Goal: Task Accomplishment & Management: Complete application form

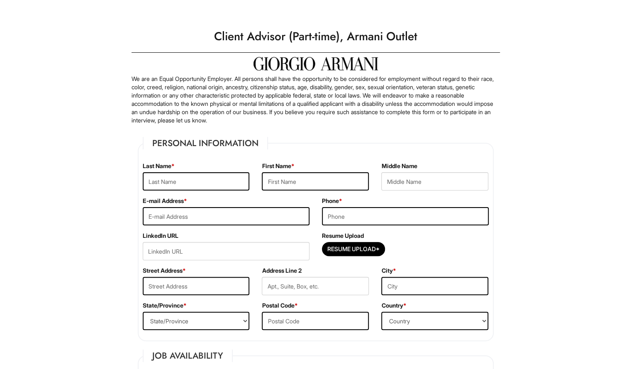
click at [309, 194] on div "First Name *" at bounding box center [314, 179] width 119 height 35
click at [285, 183] on input "text" at bounding box center [315, 181] width 107 height 18
type input "Gabriella"
click at [194, 171] on div "Last Name *" at bounding box center [195, 179] width 119 height 35
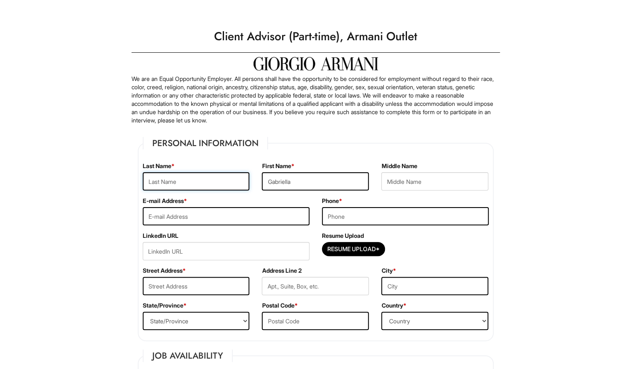
click at [193, 183] on input "text" at bounding box center [196, 181] width 107 height 18
type input "Gonzalez"
click at [186, 220] on input "email" at bounding box center [226, 216] width 167 height 18
type input "triplegeez123@gmail.com"
click at [337, 214] on input "tel" at bounding box center [405, 216] width 167 height 18
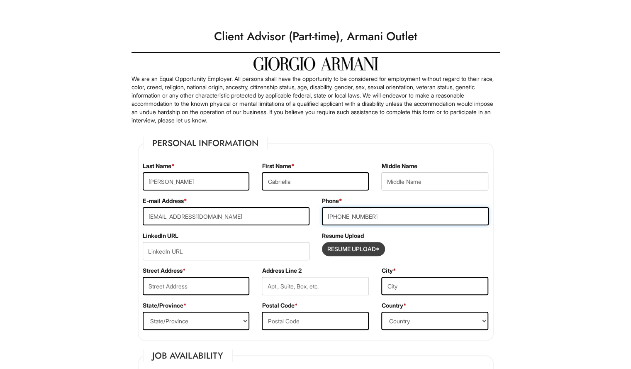
type input "954-914-2724"
click at [359, 253] on input "Resume Upload*" at bounding box center [353, 248] width 62 height 13
type input "C:\fakepath\Resume (1).pdf"
click at [399, 250] on span "Resume (1).pdf" at bounding box center [411, 250] width 38 height 7
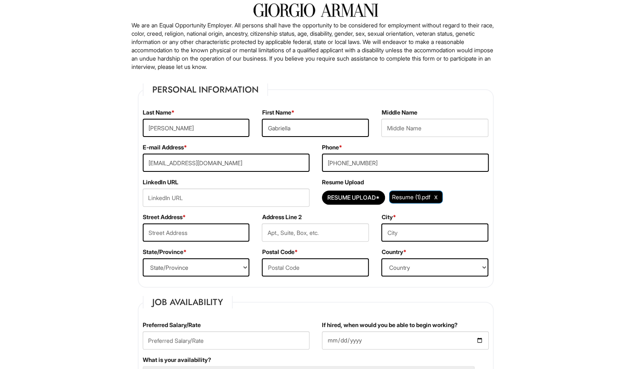
scroll to position [55, 0]
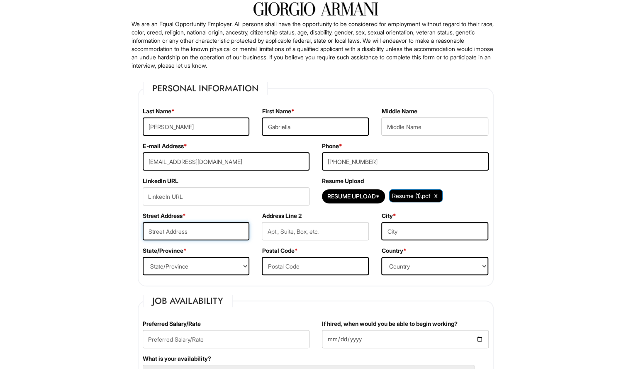
click at [195, 226] on input "text" at bounding box center [196, 231] width 107 height 18
type input "14430 Fairfax Place"
click at [443, 238] on input "text" at bounding box center [434, 231] width 107 height 18
type input "Davie"
click at [231, 266] on select "State/Province ALABAMA ALASKA ARIZONA ARKANSAS CALIFORNIA COLORADO CONNECTICUT …" at bounding box center [196, 266] width 107 height 18
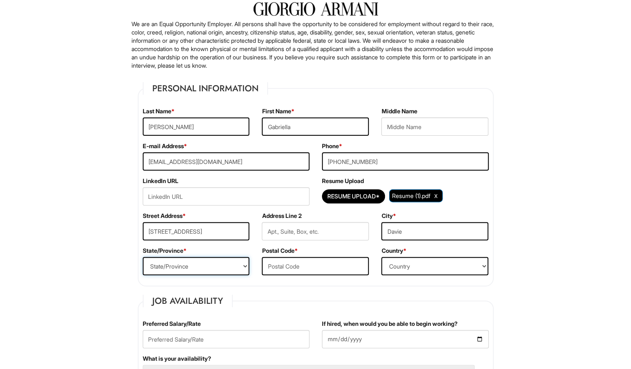
select select "FL"
click at [143, 257] on select "State/Province ALABAMA ALASKA ARIZONA ARKANSAS CALIFORNIA COLORADO CONNECTICUT …" at bounding box center [196, 266] width 107 height 18
click at [327, 262] on input "text" at bounding box center [315, 266] width 107 height 18
type input "33325"
click at [396, 269] on select "Country Afghanistan Albania Algeria American Samoa Andorra Angola Anguilla Anta…" at bounding box center [434, 266] width 107 height 18
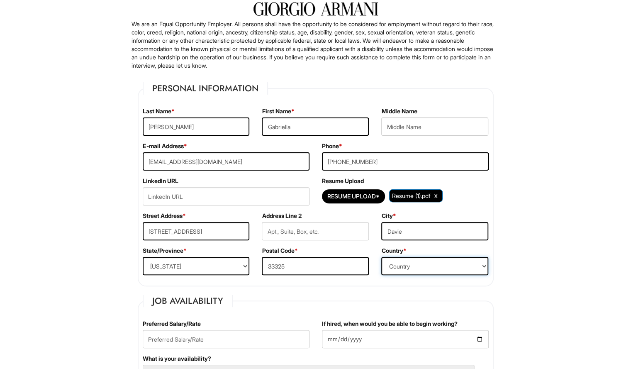
click at [381, 257] on select "Country Afghanistan Albania Algeria American Samoa Andorra Angola Anguilla Anta…" at bounding box center [434, 266] width 107 height 18
click at [432, 267] on select "Country Afghanistan Albania Algeria American Samoa Andorra Angola Anguilla Anta…" at bounding box center [434, 266] width 107 height 18
select select "United States of America"
click at [381, 257] on select "Country Afghanistan Albania Algeria American Samoa Andorra Angola Anguilla Anta…" at bounding box center [434, 266] width 107 height 18
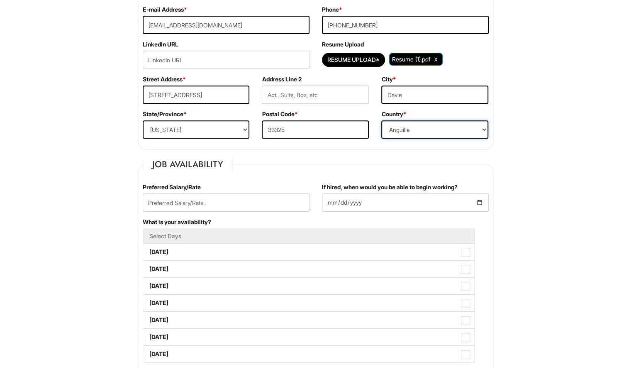
scroll to position [192, 0]
click at [250, 197] on input "text" at bounding box center [226, 202] width 167 height 18
type input "$15"
click at [406, 201] on input "If hired, when would you be able to begin working?" at bounding box center [405, 202] width 167 height 18
click at [484, 202] on input "If hired, when would you be able to begin working?" at bounding box center [405, 202] width 167 height 18
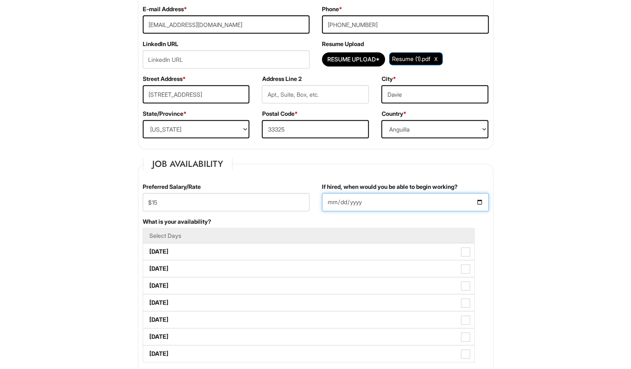
click at [480, 200] on input "If hired, when would you be able to begin working?" at bounding box center [405, 202] width 167 height 18
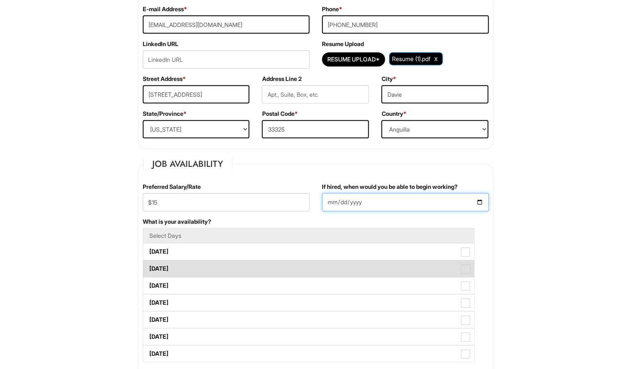
type input "2025-09-16"
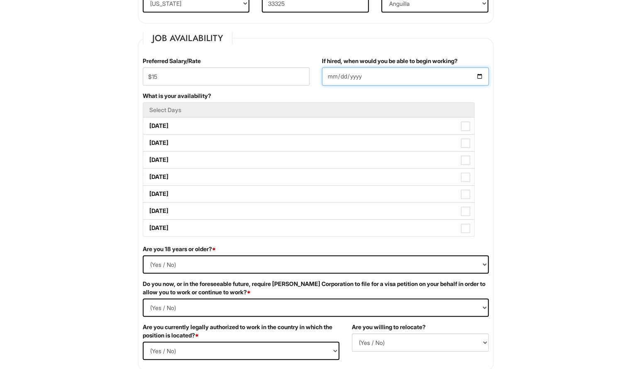
scroll to position [318, 0]
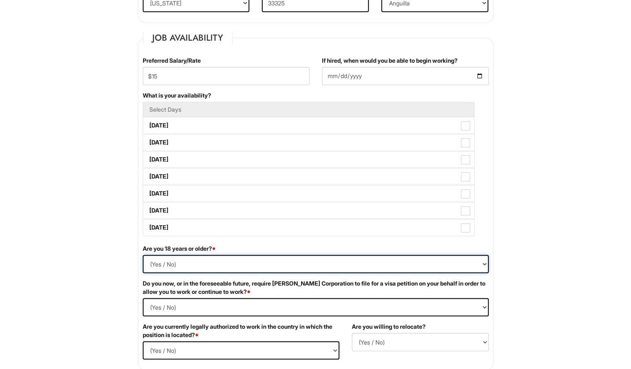
click at [156, 260] on select "(Yes / No) Yes No" at bounding box center [316, 264] width 346 height 18
select select "Yes"
click at [143, 255] on select "(Yes / No) Yes No" at bounding box center [316, 264] width 346 height 18
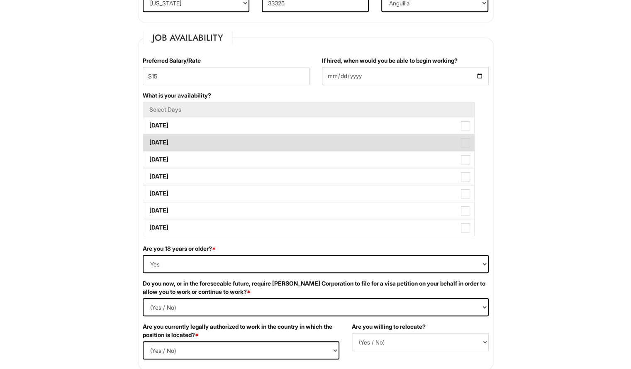
click at [207, 143] on label "Tuesday" at bounding box center [308, 142] width 331 height 17
click at [148, 141] on Available_Tuesday "Tuesday" at bounding box center [145, 138] width 5 height 5
checkbox Available_Tuesday "true"
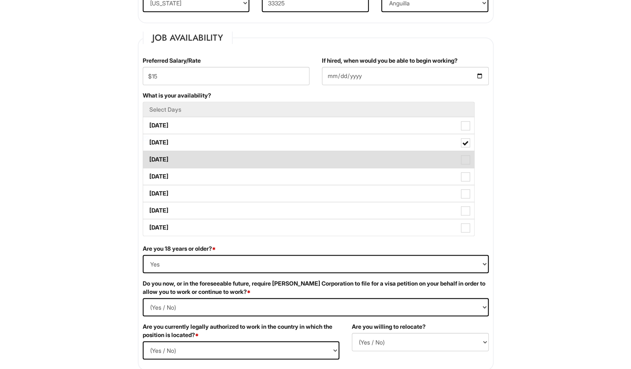
click at [204, 158] on label "Wednesday" at bounding box center [308, 159] width 331 height 17
click at [148, 158] on Available_Wednesday "Wednesday" at bounding box center [145, 155] width 5 height 5
checkbox Available_Wednesday "true"
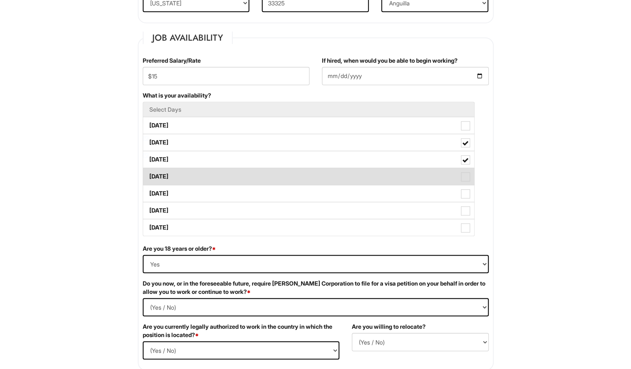
click at [204, 170] on label "Thursday" at bounding box center [308, 176] width 331 height 17
click at [148, 170] on Available_Thursday "Thursday" at bounding box center [145, 172] width 5 height 5
checkbox Available_Thursday "true"
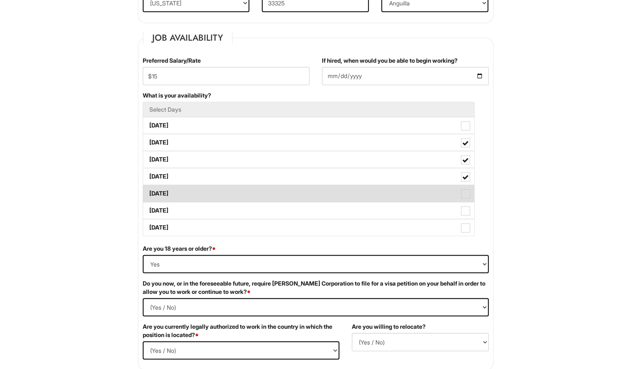
click at [200, 194] on label "Friday" at bounding box center [308, 193] width 331 height 17
click at [148, 192] on Available_Friday "Friday" at bounding box center [145, 189] width 5 height 5
checkbox Available_Friday "true"
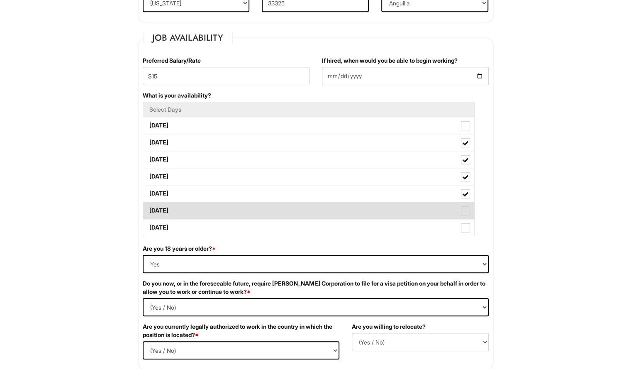
click at [201, 209] on label "Saturday" at bounding box center [308, 210] width 331 height 17
click at [148, 209] on Available_Saturday "Saturday" at bounding box center [145, 206] width 5 height 5
checkbox Available_Saturday "true"
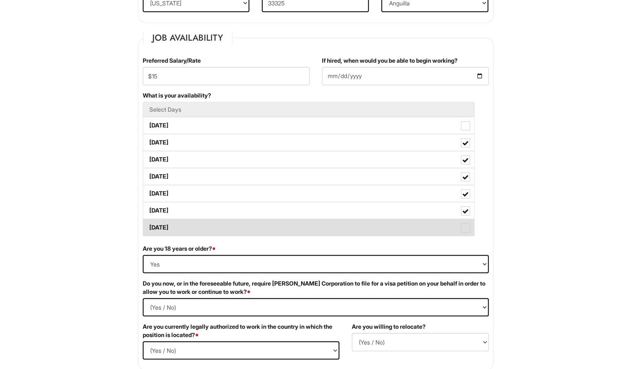
click at [202, 226] on label "Sunday" at bounding box center [308, 227] width 331 height 17
click at [148, 226] on Available_Sunday "Sunday" at bounding box center [145, 223] width 5 height 5
checkbox Available_Sunday "true"
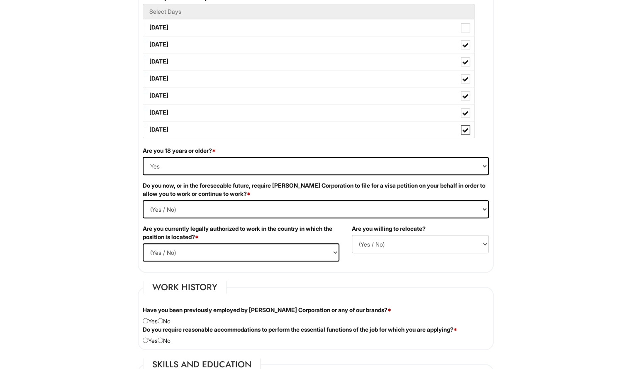
scroll to position [416, 0]
click at [186, 204] on Required "(Yes / No) Yes No" at bounding box center [316, 208] width 346 height 18
select Required "No"
click at [143, 199] on Required "(Yes / No) Yes No" at bounding box center [316, 208] width 346 height 18
click at [192, 250] on select "(Yes / No) Yes No" at bounding box center [241, 252] width 197 height 18
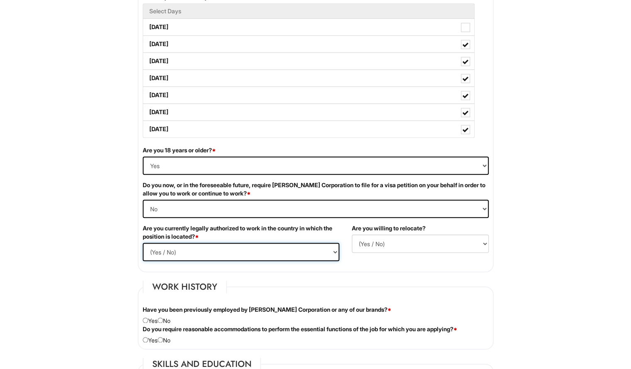
select select "Yes"
click at [143, 243] on select "(Yes / No) Yes No" at bounding box center [241, 252] width 197 height 18
click at [391, 237] on select "(Yes / No) No Yes" at bounding box center [420, 243] width 137 height 18
select select "N"
click at [352, 234] on select "(Yes / No) No Yes" at bounding box center [420, 243] width 137 height 18
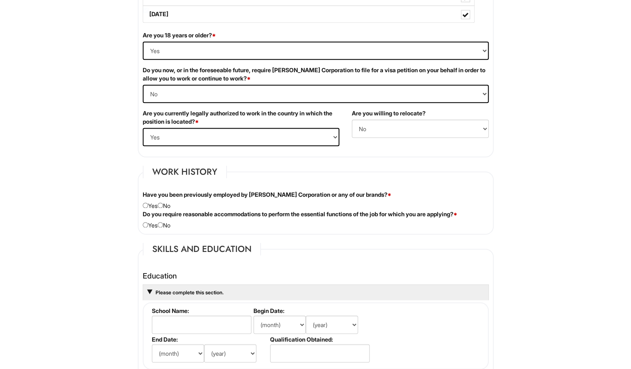
scroll to position [531, 0]
drag, startPoint x: 341, startPoint y: 270, endPoint x: 300, endPoint y: 256, distance: 43.8
click at [300, 256] on fieldset "Skills and Education Education Please complete this section. School Name: Begin…" at bounding box center [316, 345] width 356 height 207
click at [162, 204] on input "radio" at bounding box center [160, 204] width 5 height 5
radio input "true"
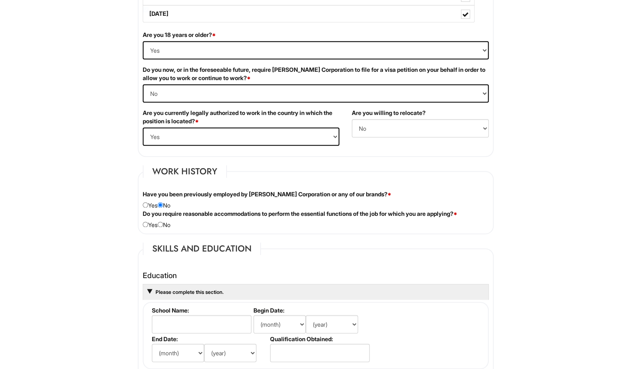
click at [165, 225] on div "Do you require reasonable accommodations to perform the essential functions of …" at bounding box center [315, 218] width 358 height 19
click at [163, 224] on input "radio" at bounding box center [160, 223] width 5 height 5
radio input "true"
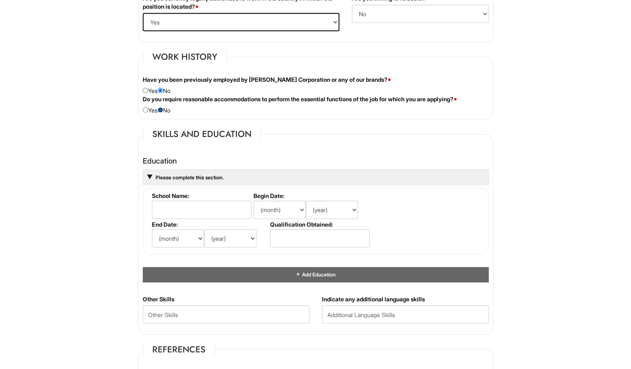
scroll to position [646, 0]
click at [181, 203] on input "text" at bounding box center [202, 209] width 100 height 18
type input "Western High School"
click at [287, 207] on select "(month) Jan Feb Mar Apr May Jun Jul Aug Sep Oct Nov Dec" at bounding box center [279, 209] width 52 height 18
select select "8"
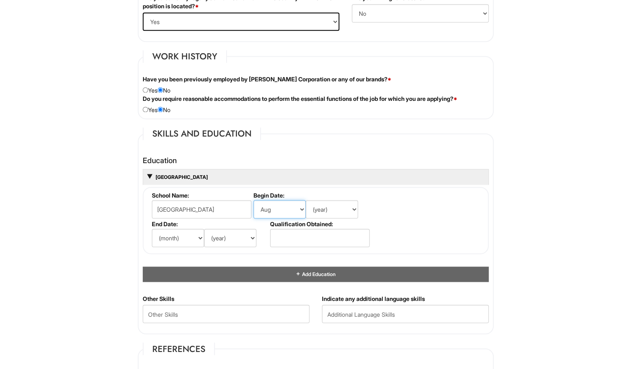
click at [253, 200] on select "(month) Jan Feb Mar Apr May Jun Jul Aug Sep Oct Nov Dec" at bounding box center [279, 209] width 52 height 18
click at [328, 208] on select "(year) 2029 2028 2027 2026 2025 2024 2023 2022 2021 2020 2019 2018 2017 2016 20…" at bounding box center [332, 209] width 52 height 18
select select "2018"
click at [306, 200] on select "(year) 2029 2028 2027 2026 2025 2024 2023 2022 2021 2020 2019 2018 2017 2016 20…" at bounding box center [332, 209] width 52 height 18
click at [173, 231] on select "(month) Jan Feb Mar Apr May Jun Jul Aug Sep Oct Nov Dec" at bounding box center [178, 237] width 52 height 18
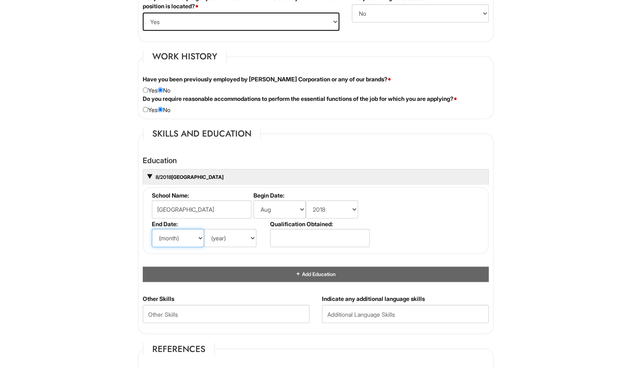
select select "6"
click at [152, 228] on select "(month) Jan Feb Mar Apr May Jun Jul Aug Sep Oct Nov Dec" at bounding box center [178, 237] width 52 height 18
click at [224, 238] on select "(year) 2029 2028 2027 2026 2025 2024 2023 2022 2021 2020 2019 2018 2017 2016 20…" at bounding box center [230, 237] width 52 height 18
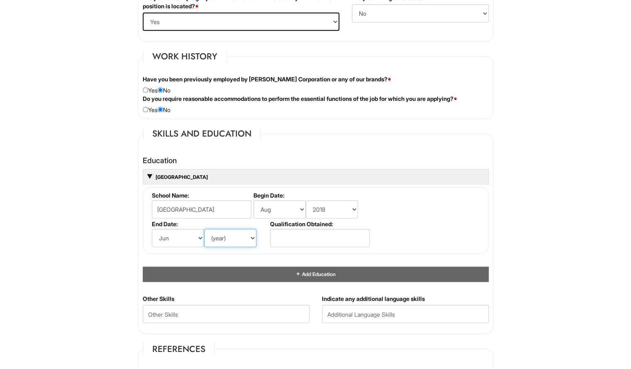
select select "2022"
click at [204, 228] on select "(year) 2029 2028 2027 2026 2025 2024 2023 2022 2021 2020 2019 2018 2017 2016 20…" at bounding box center [230, 237] width 52 height 18
click at [298, 238] on input "text" at bounding box center [320, 237] width 100 height 18
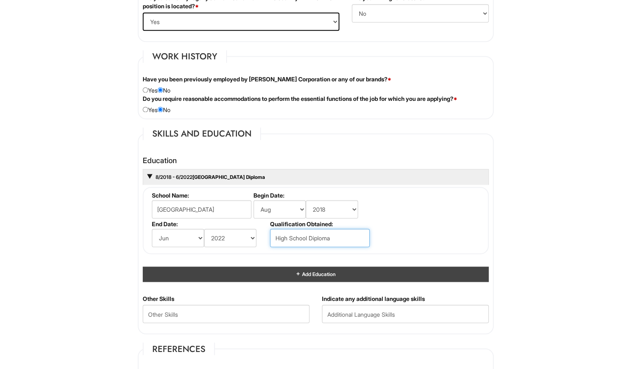
type input "High School Diploma"
click at [288, 273] on div "Add Education" at bounding box center [316, 273] width 346 height 15
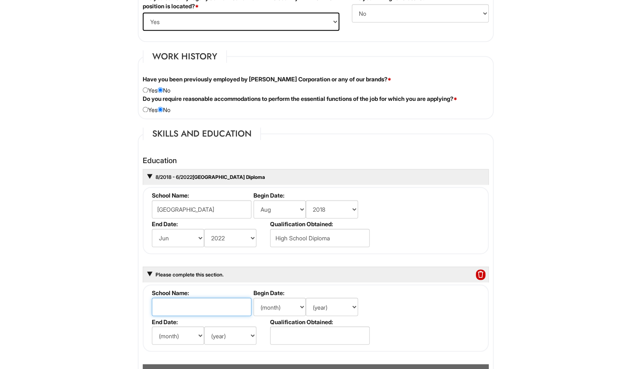
click at [160, 301] on input "text" at bounding box center [202, 306] width 100 height 18
type input "Broward College"
click at [290, 300] on select "(month) Jan Feb Mar Apr May Jun Jul Aug Sep Oct Nov Dec" at bounding box center [279, 306] width 52 height 18
select select "6"
click at [253, 297] on select "(month) Jan Feb Mar Apr May Jun Jul Aug Sep Oct Nov Dec" at bounding box center [279, 306] width 52 height 18
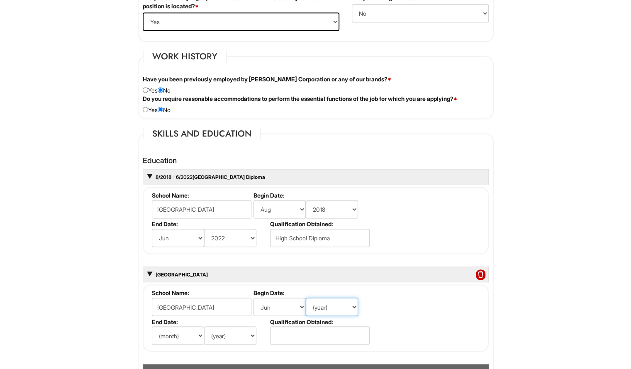
click at [324, 297] on select "(year) 2029 2028 2027 2026 2025 2024 2023 2022 2021 2020 2019 2018 2017 2016 20…" at bounding box center [332, 306] width 52 height 18
select select "2022"
click at [306, 297] on select "(year) 2029 2028 2027 2026 2025 2024 2023 2022 2021 2020 2019 2018 2017 2016 20…" at bounding box center [332, 306] width 52 height 18
click at [183, 338] on select "(month) Jan Feb Mar Apr May Jun Jul Aug Sep Oct Nov Dec" at bounding box center [178, 335] width 52 height 18
select select "6"
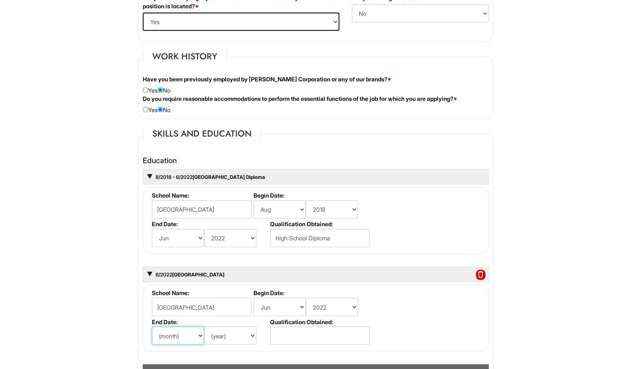
click at [152, 326] on select "(month) Jan Feb Mar Apr May Jun Jul Aug Sep Oct Nov Dec" at bounding box center [178, 335] width 52 height 18
click at [217, 337] on select "(year) 2029 2028 2027 2026 2025 2024 2023 2022 2021 2020 2019 2018 2017 2016 20…" at bounding box center [230, 335] width 52 height 18
select select "2024"
click at [204, 326] on select "(year) 2029 2028 2027 2026 2025 2024 2023 2022 2021 2020 2019 2018 2017 2016 20…" at bounding box center [230, 335] width 52 height 18
click at [309, 333] on input "text" at bounding box center [320, 335] width 100 height 18
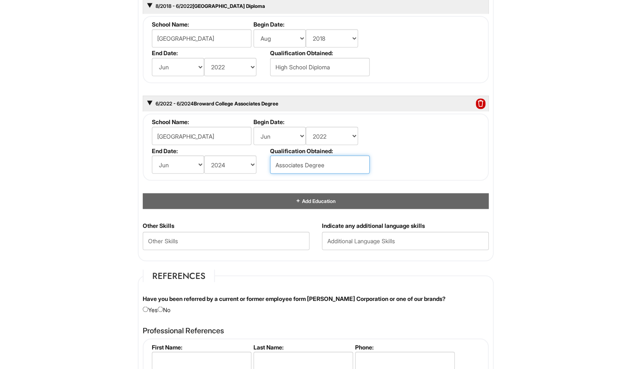
scroll to position [818, 0]
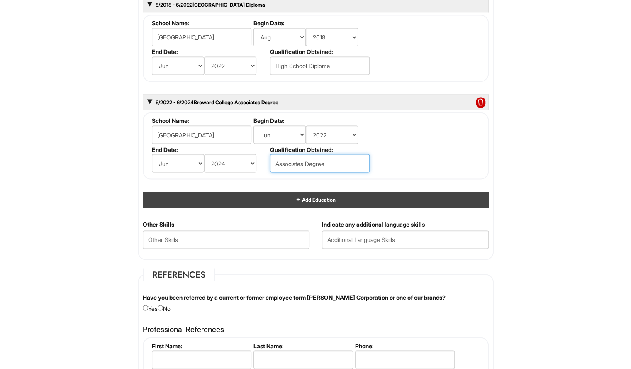
type input "Associates Degree"
click at [288, 197] on div "Add Education" at bounding box center [316, 199] width 346 height 15
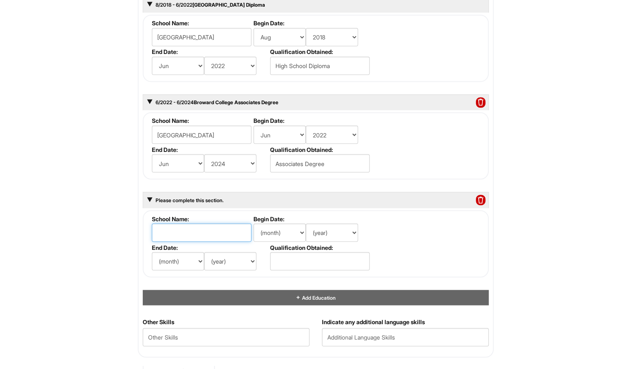
click at [201, 233] on input "text" at bounding box center [202, 232] width 100 height 18
type input "Florida Atlantic University"
click at [283, 223] on select "(month) Jan Feb Mar Apr May Jun Jul Aug Sep Oct Nov Dec" at bounding box center [279, 232] width 52 height 18
select select "1"
click at [253, 223] on select "(month) Jan Feb Mar Apr May Jun Jul Aug Sep Oct Nov Dec" at bounding box center [279, 232] width 52 height 18
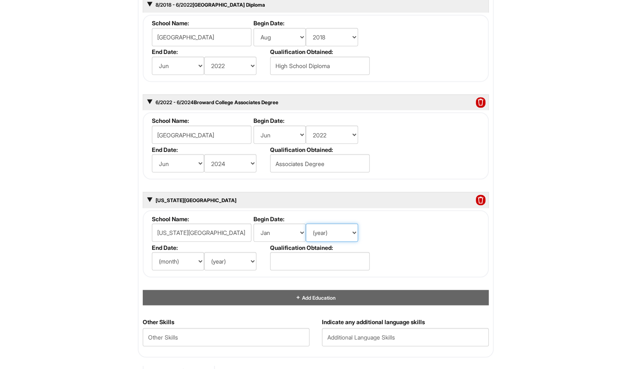
click at [329, 227] on select "(year) 2029 2028 2027 2026 2025 2024 2023 2022 2021 2020 2019 2018 2017 2016 20…" at bounding box center [332, 232] width 52 height 18
select select "2025"
click at [306, 223] on select "(year) 2029 2028 2027 2026 2025 2024 2023 2022 2021 2020 2019 2018 2017 2016 20…" at bounding box center [332, 232] width 52 height 18
click at [176, 252] on select "(month) Jan Feb Mar Apr May Jun Jul Aug Sep Oct Nov Dec" at bounding box center [178, 261] width 52 height 18
click at [256, 273] on div "Education 8/2018 - 6/2022 Western High School High School Diploma School Name: …" at bounding box center [316, 144] width 346 height 320
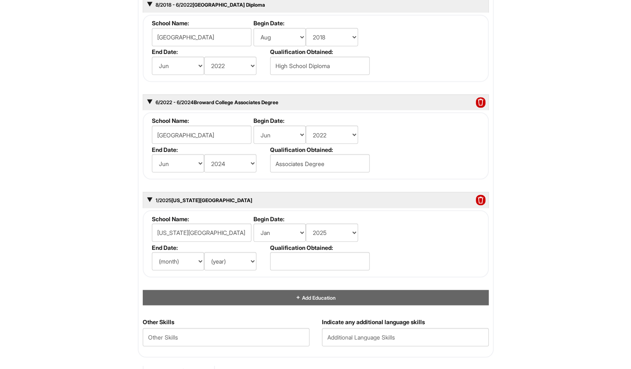
click at [256, 273] on div "Education 8/2018 - 6/2022 Western High School High School Diploma School Name: …" at bounding box center [316, 144] width 346 height 320
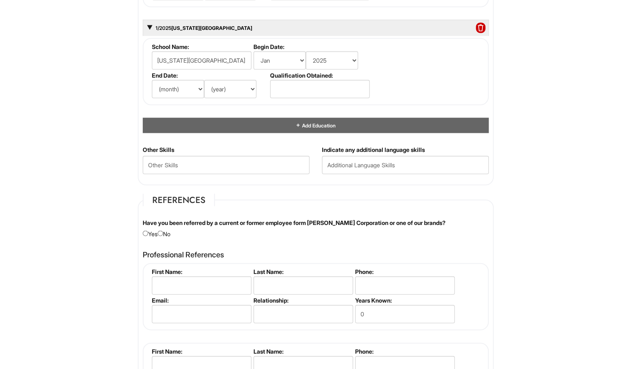
scroll to position [998, 0]
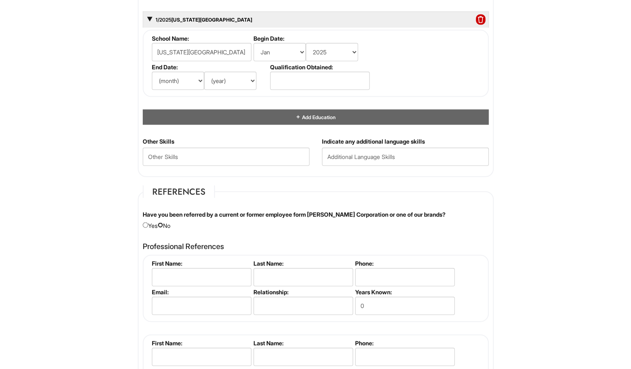
click at [163, 224] on input "radio" at bounding box center [160, 224] width 5 height 5
radio input "true"
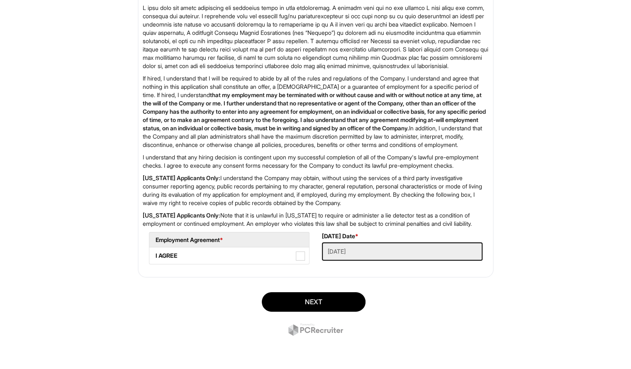
scroll to position [1467, 0]
click at [300, 260] on span at bounding box center [300, 255] width 9 height 9
click at [155, 254] on AGREE "I AGREE" at bounding box center [151, 251] width 5 height 5
checkbox AGREE "true"
click at [284, 311] on button "Next" at bounding box center [314, 301] width 104 height 19
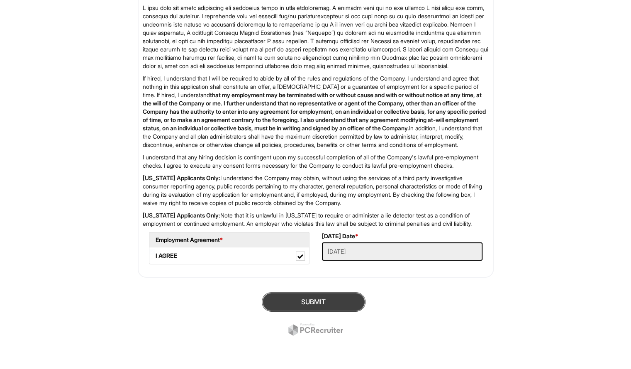
click at [327, 309] on button "SUBMIT" at bounding box center [314, 301] width 104 height 19
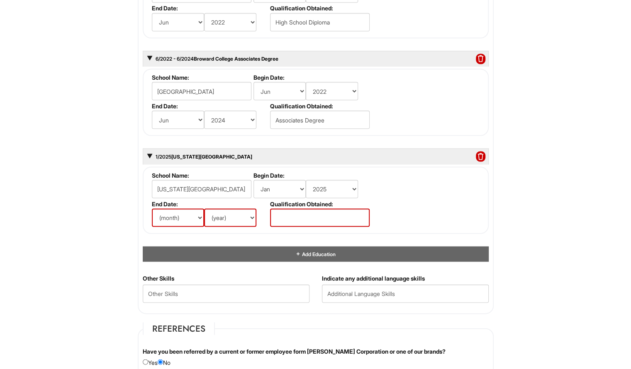
scroll to position [878, 0]
click at [480, 153] on span at bounding box center [480, 156] width 9 height 11
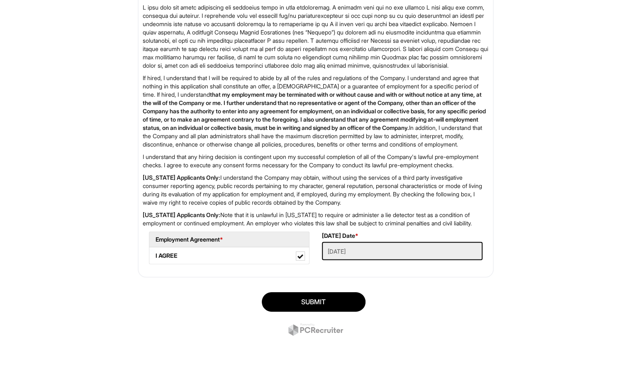
scroll to position [1394, 0]
click at [337, 297] on button "SUBMIT" at bounding box center [314, 301] width 104 height 19
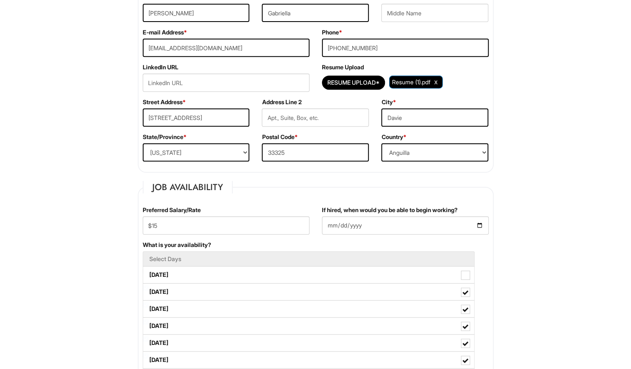
scroll to position [198, 0]
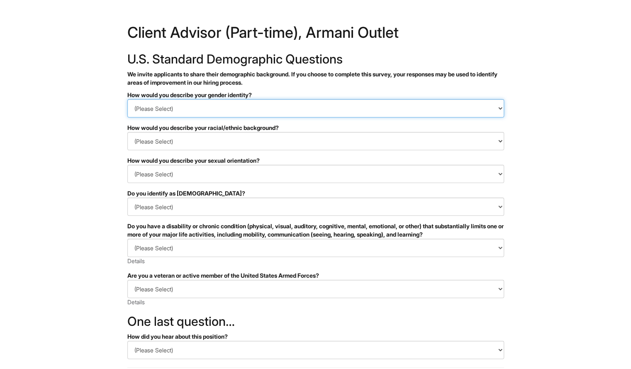
click at [409, 107] on select "(Please Select) Man Woman [DEMOGRAPHIC_DATA] I prefer to self-describe I don't …" at bounding box center [315, 108] width 377 height 18
select select "Woman"
click at [127, 99] on select "(Please Select) Man Woman [DEMOGRAPHIC_DATA] I prefer to self-describe I don't …" at bounding box center [315, 108] width 377 height 18
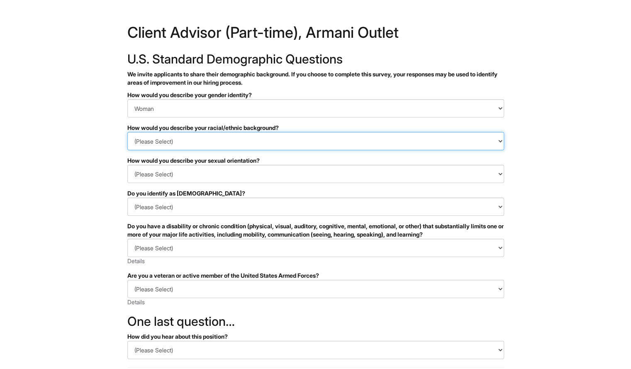
click at [358, 140] on select "(Please Select) [DEMOGRAPHIC_DATA] or of [DEMOGRAPHIC_DATA] descent [DEMOGRAPHI…" at bounding box center [315, 141] width 377 height 18
select select "White or European"
click at [127, 132] on select "(Please Select) [DEMOGRAPHIC_DATA] or of [DEMOGRAPHIC_DATA] descent [DEMOGRAPHI…" at bounding box center [315, 141] width 377 height 18
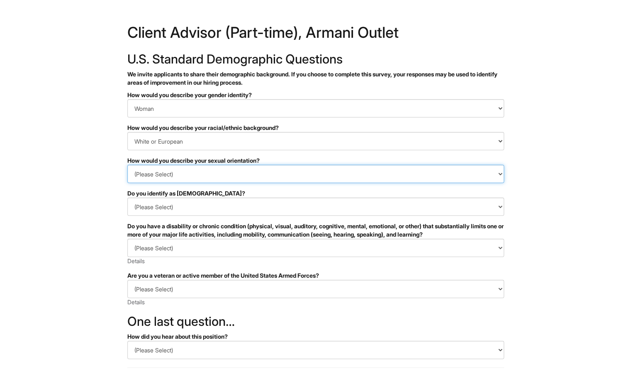
click at [317, 174] on select "(Please Select) [DEMOGRAPHIC_DATA] [DEMOGRAPHIC_DATA] and/or [DEMOGRAPHIC_DATA]…" at bounding box center [315, 174] width 377 height 18
select select "[DEMOGRAPHIC_DATA]"
click at [127, 165] on select "(Please Select) [DEMOGRAPHIC_DATA] [DEMOGRAPHIC_DATA] and/or [DEMOGRAPHIC_DATA]…" at bounding box center [315, 174] width 377 height 18
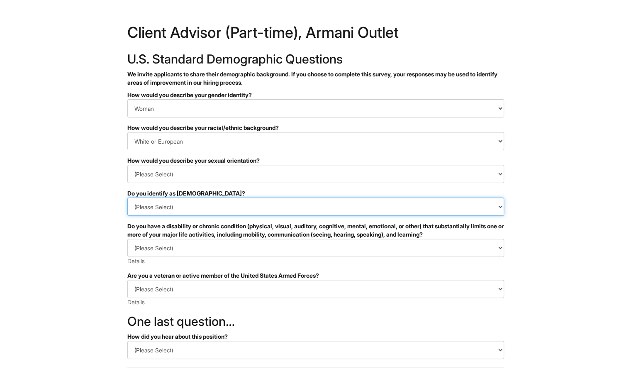
click at [274, 202] on select "(Please Select) Yes No I prefer to self-describe I don't wish to answer" at bounding box center [315, 206] width 377 height 18
select select "No"
click at [127, 197] on select "(Please Select) Yes No I prefer to self-describe I don't wish to answer" at bounding box center [315, 206] width 377 height 18
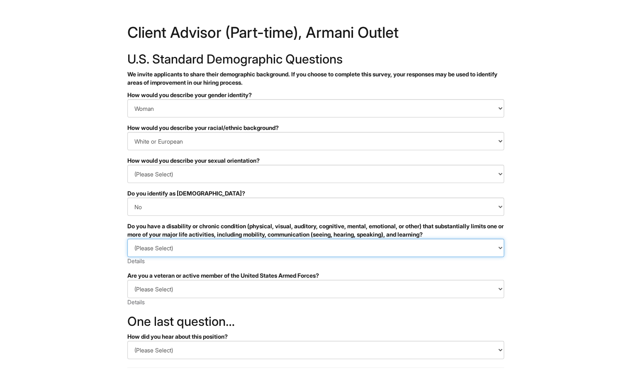
click at [237, 251] on select "(Please Select) YES, I HAVE A DISABILITY (or previously had a disability) NO, I…" at bounding box center [315, 247] width 377 height 18
select select "NO, I DON'T HAVE A DISABILITY"
click at [127, 238] on select "(Please Select) YES, I HAVE A DISABILITY (or previously had a disability) NO, I…" at bounding box center [315, 247] width 377 height 18
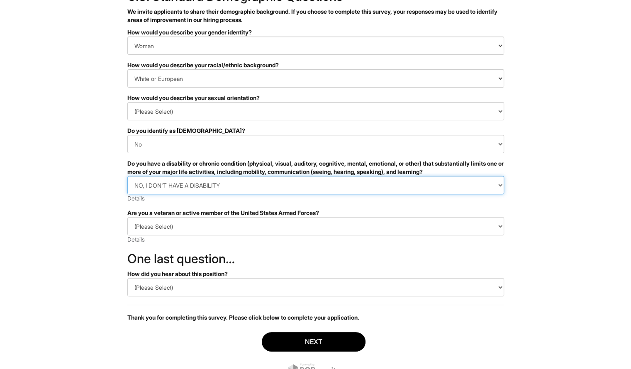
scroll to position [64, 0]
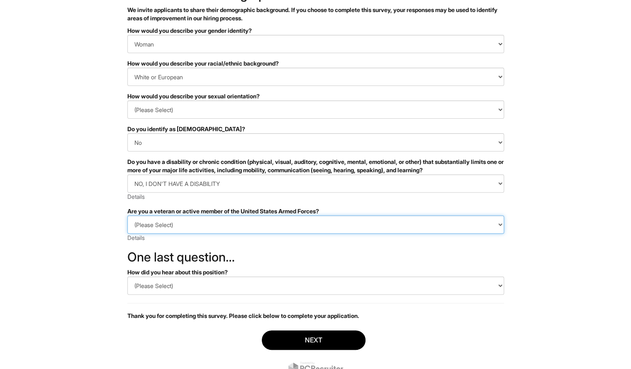
click at [247, 224] on select "(Please Select) I IDENTIFY AS ONE OR MORE OF THE CLASSIFICATIONS OF PROTECTED V…" at bounding box center [315, 224] width 377 height 18
select select "I AM NOT A PROTECTED VETERAN"
click at [127, 215] on select "(Please Select) I IDENTIFY AS ONE OR MORE OF THE CLASSIFICATIONS OF PROTECTED V…" at bounding box center [315, 224] width 377 height 18
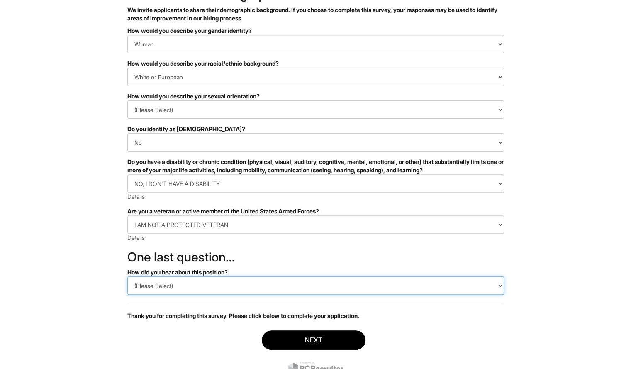
click at [207, 285] on select "(Please Select) CareerBuilder Indeed LinkedIn Monster Referral Other" at bounding box center [315, 285] width 377 height 18
select select "LinkedIn"
click at [127, 276] on select "(Please Select) CareerBuilder Indeed LinkedIn Monster Referral Other" at bounding box center [315, 285] width 377 height 18
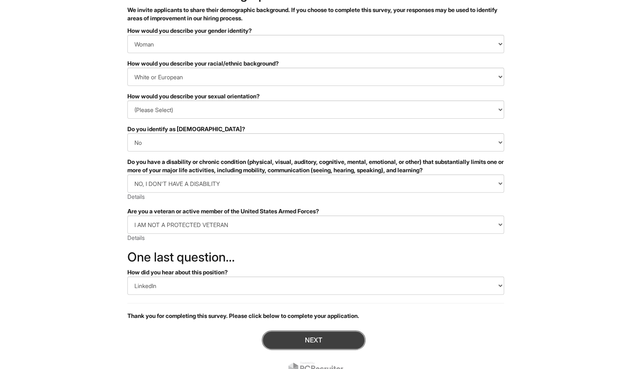
click at [265, 338] on button "Next" at bounding box center [314, 339] width 104 height 19
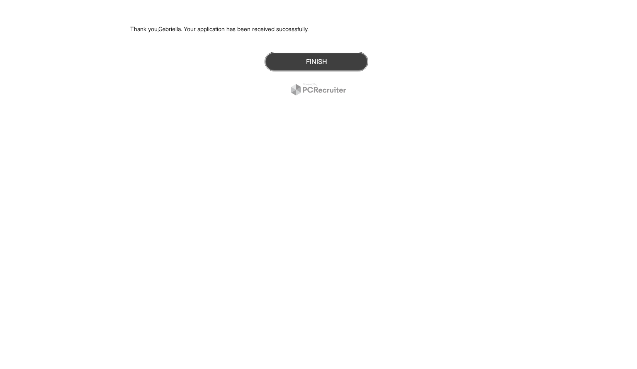
click at [308, 54] on button "Finish" at bounding box center [317, 61] width 104 height 19
